Goal: Find specific page/section: Find specific page/section

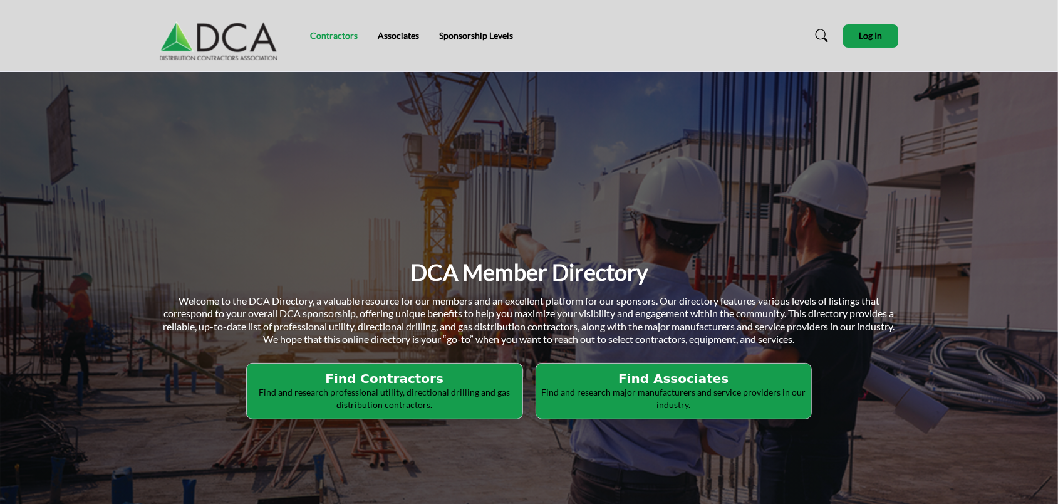
click at [333, 31] on link "Contractors" at bounding box center [334, 35] width 48 height 11
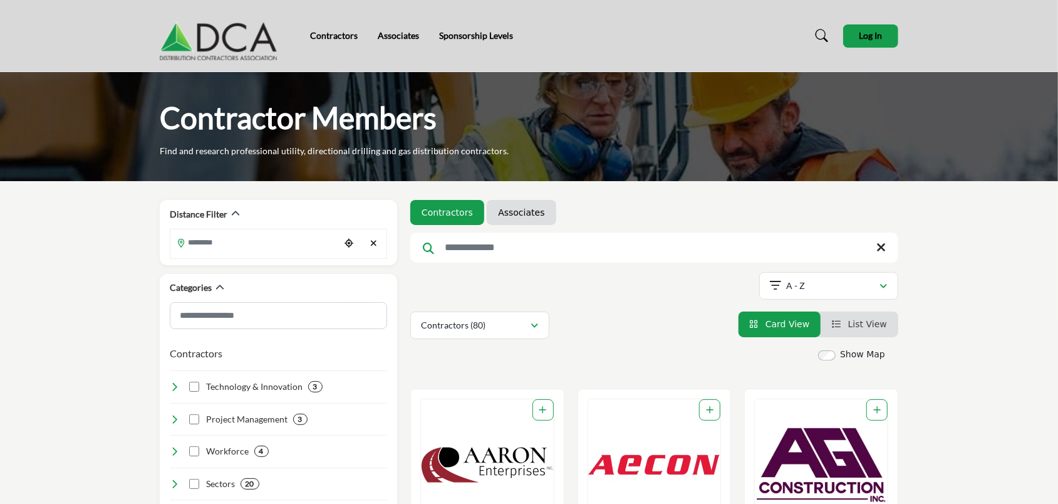
click at [192, 37] on img at bounding box center [222, 36] width 124 height 50
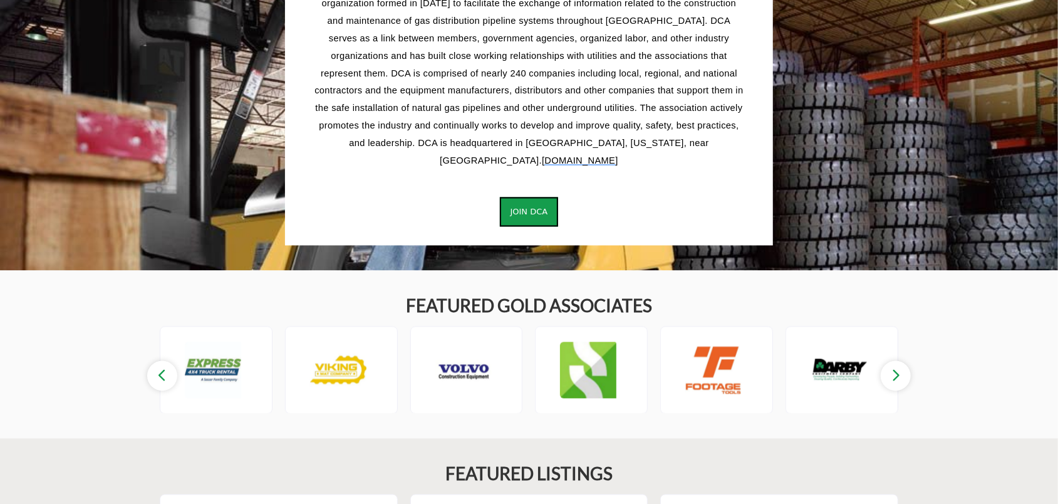
scroll to position [1928, 0]
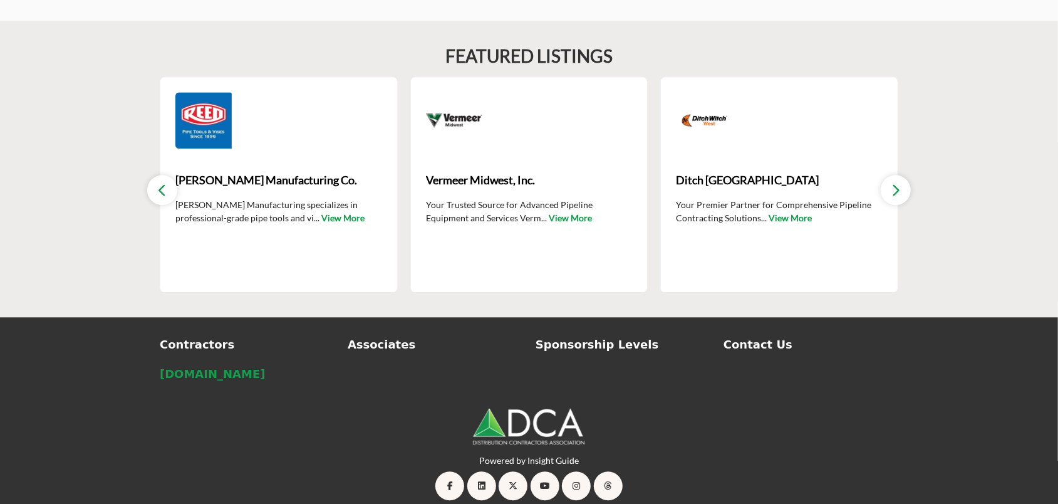
click at [180, 365] on p "[DOMAIN_NAME]" at bounding box center [247, 373] width 175 height 17
